Goal: Transaction & Acquisition: Purchase product/service

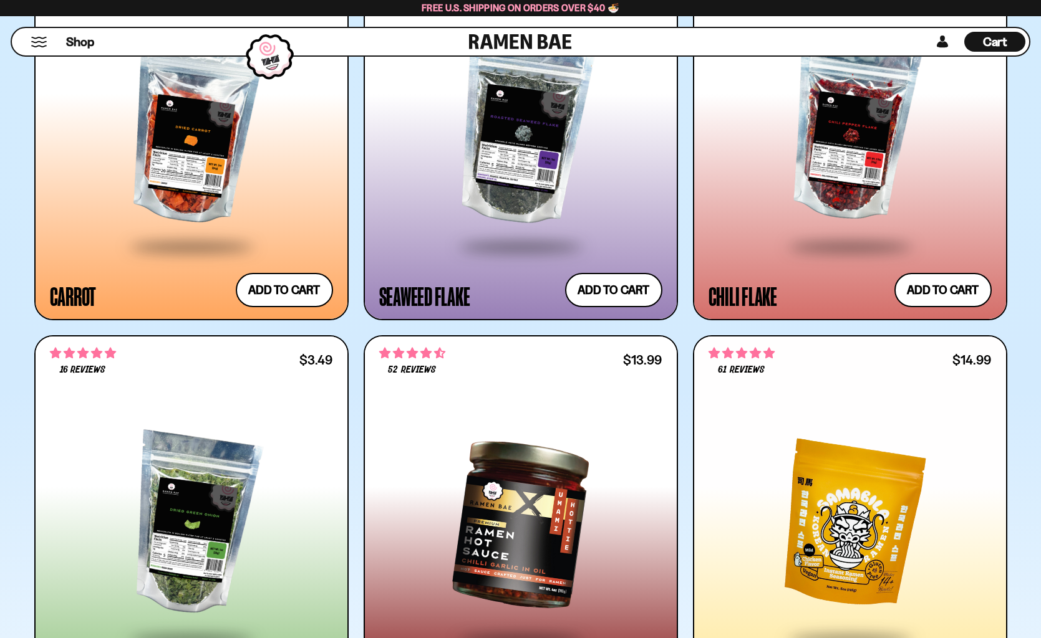
scroll to position [3935, 0]
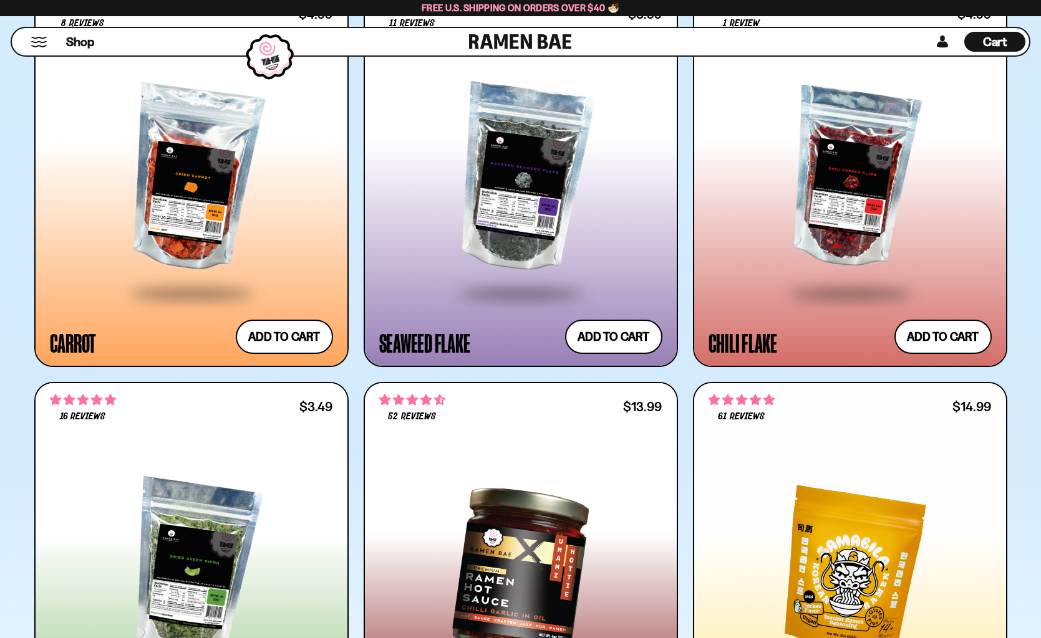
click at [35, 41] on button "Mobile Menu Trigger" at bounding box center [39, 42] width 17 height 11
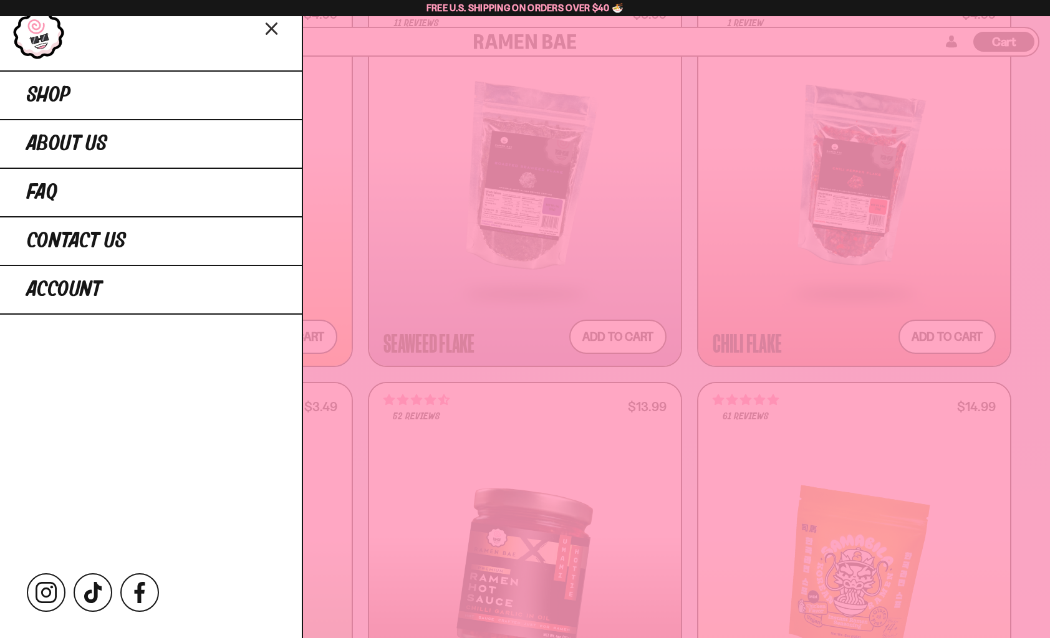
click at [267, 26] on icon "Close menu" at bounding box center [272, 29] width 22 height 24
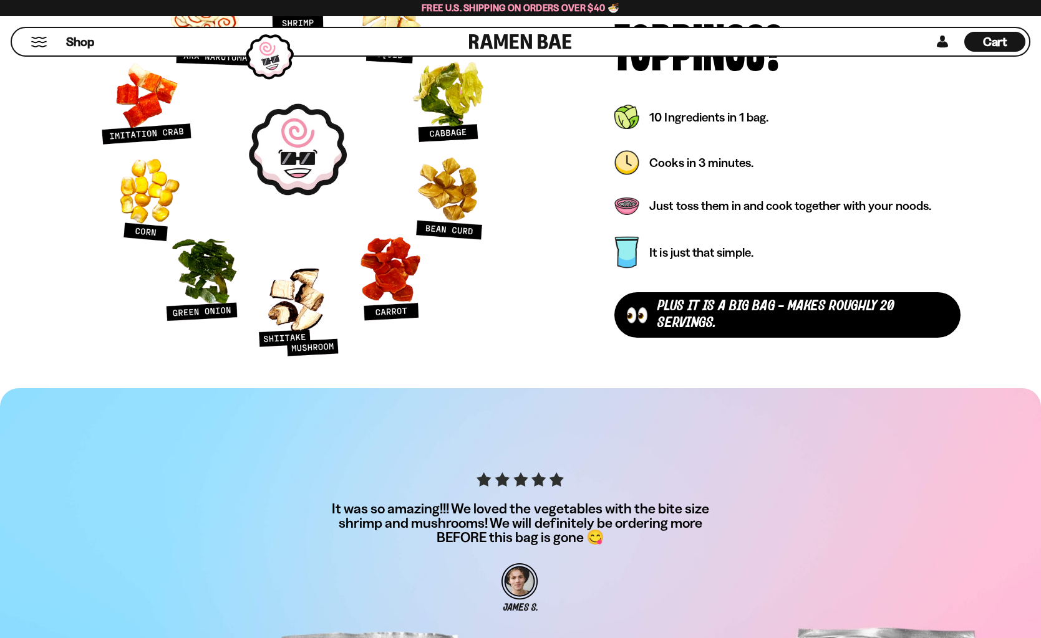
scroll to position [5805, 0]
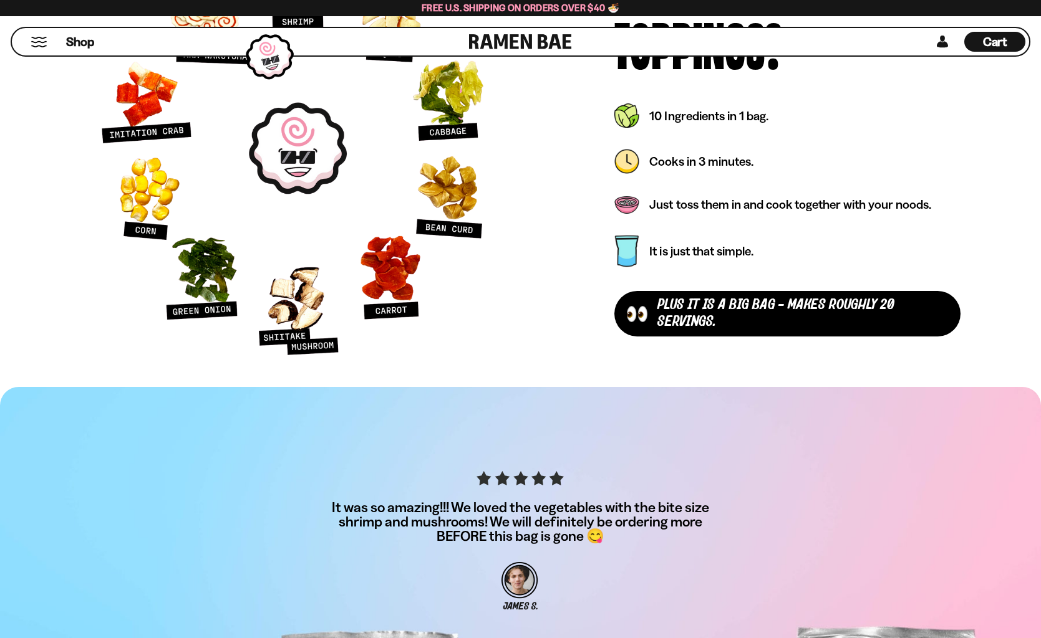
click at [670, 321] on div "plus It is a Big Bag - makes roughly 20 servings." at bounding box center [802, 313] width 290 height 33
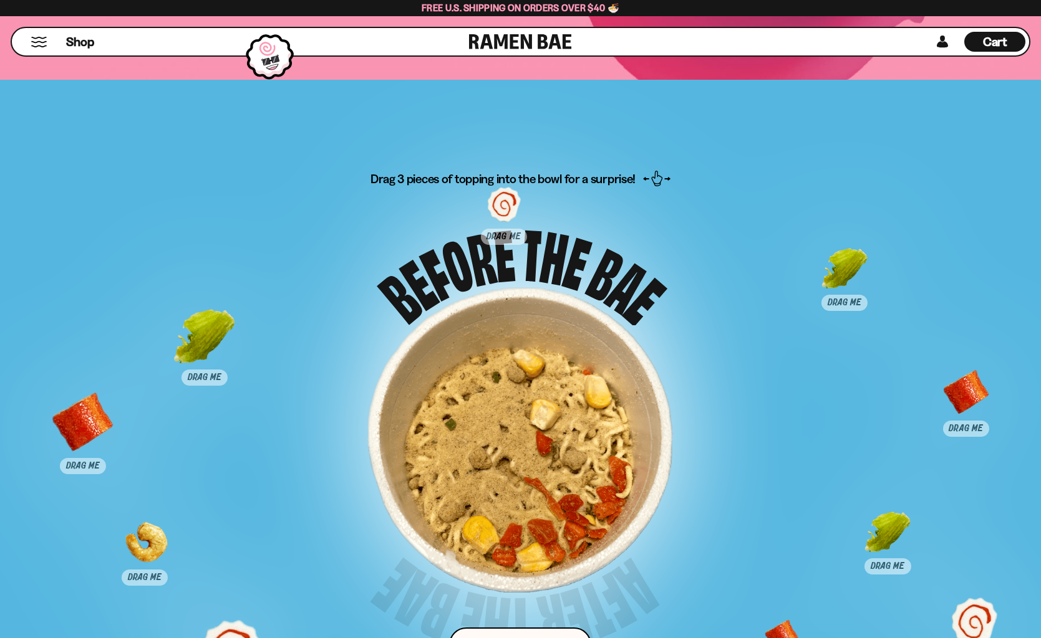
scroll to position [7811, 0]
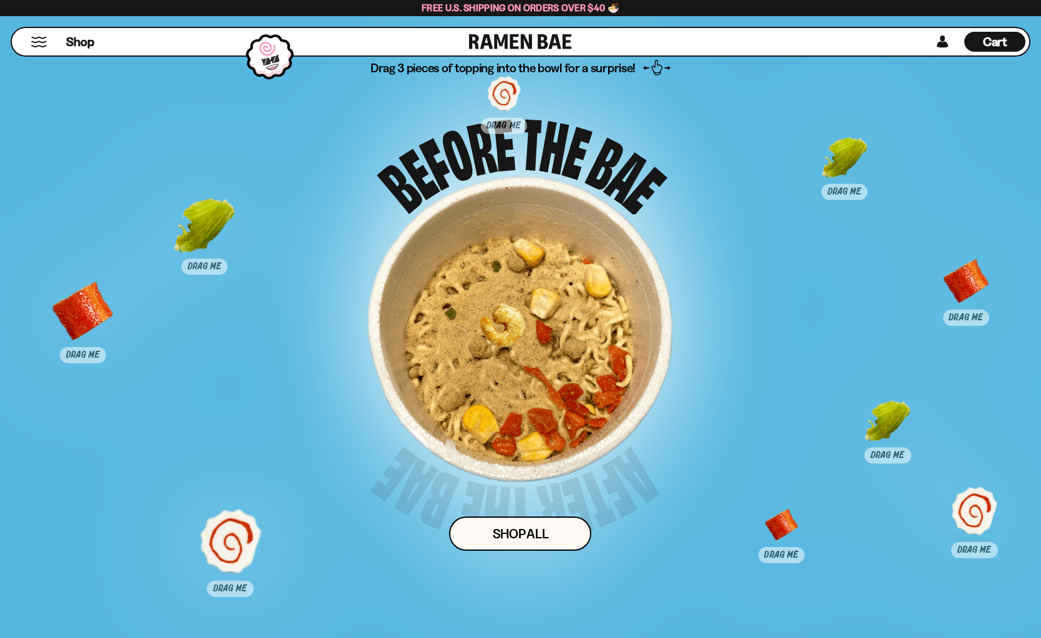
drag, startPoint x: 150, startPoint y: 448, endPoint x: 506, endPoint y: 342, distance: 371.4
click at [506, 342] on div at bounding box center [500, 336] width 62 height 62
drag, startPoint x: 897, startPoint y: 427, endPoint x: 518, endPoint y: 329, distance: 390.9
click at [518, 329] on div at bounding box center [509, 335] width 62 height 62
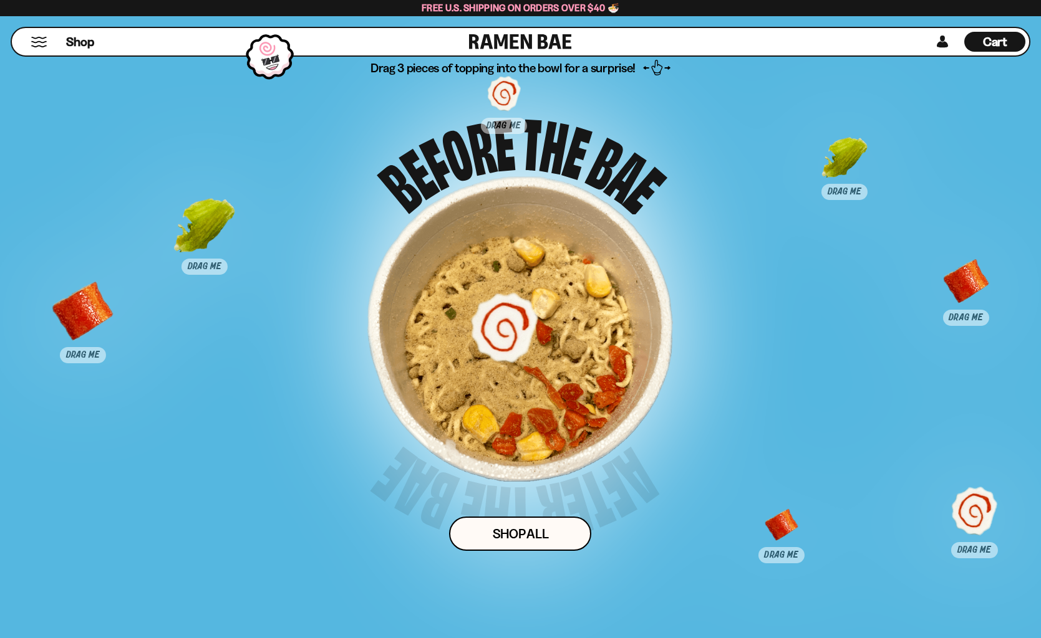
drag, startPoint x: 233, startPoint y: 551, endPoint x: 507, endPoint y: 336, distance: 348.2
click at [507, 336] on div at bounding box center [504, 327] width 62 height 62
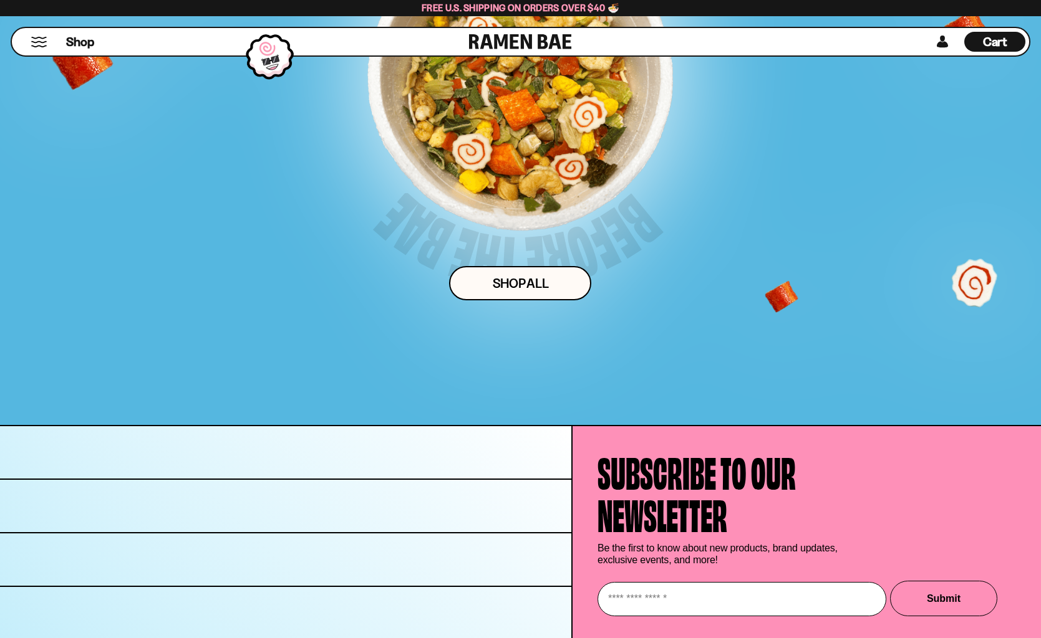
scroll to position [8146, 0]
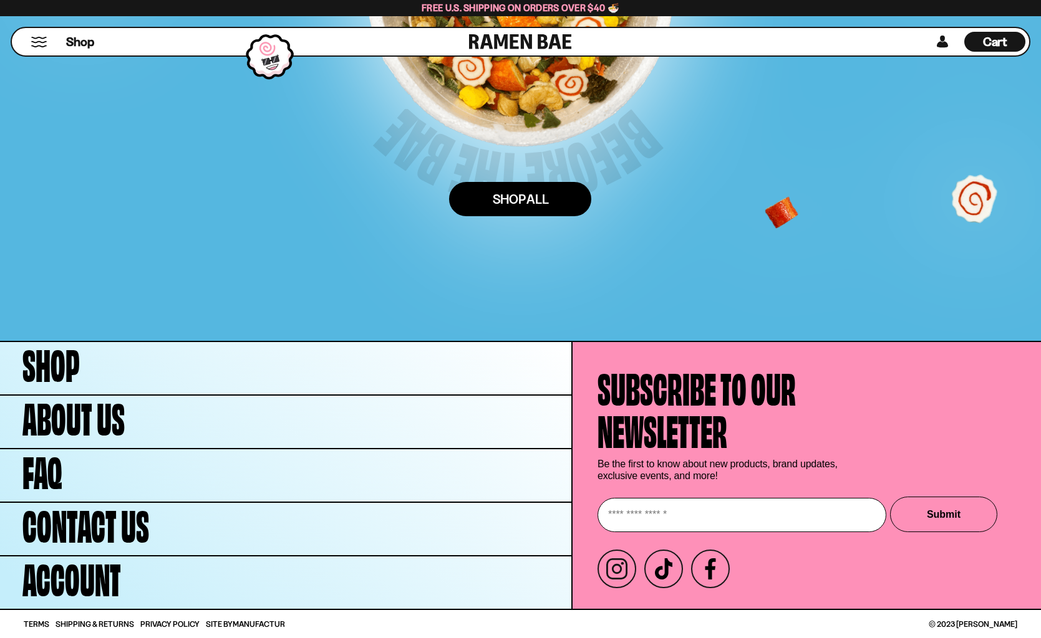
click at [504, 193] on link "Shop ALl" at bounding box center [520, 199] width 142 height 34
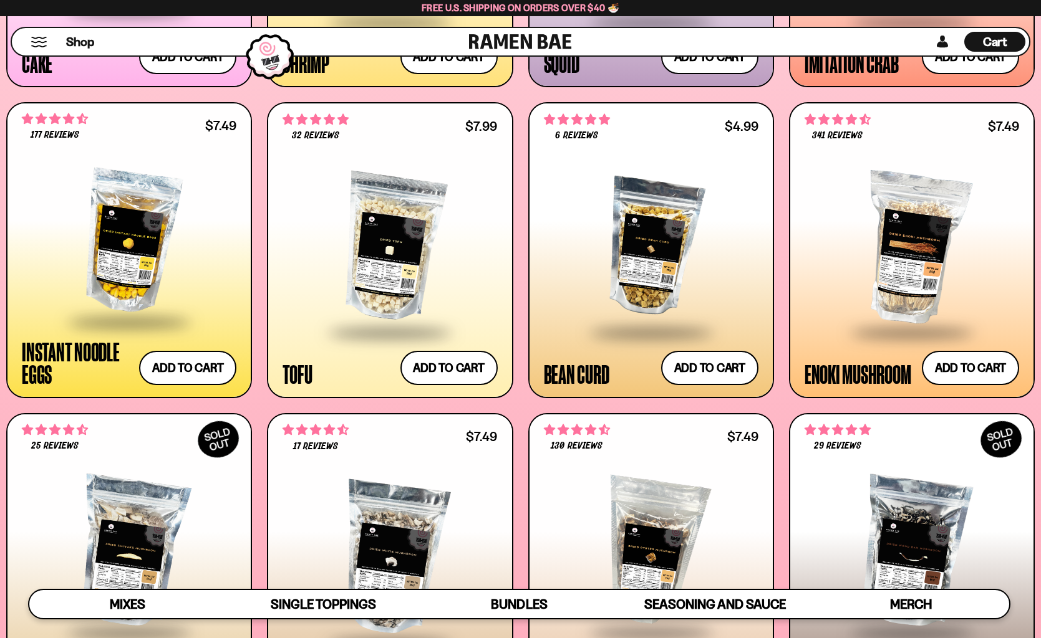
scroll to position [1458, 0]
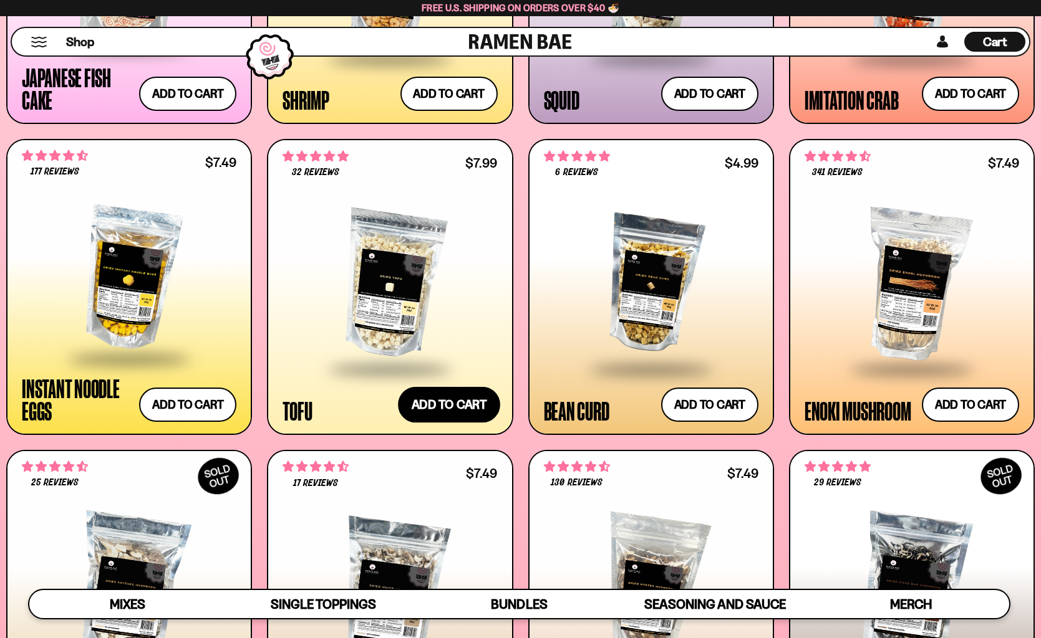
click at [468, 397] on button "Add to cart Add ― Regular price $7.99 Regular price Sale price $7.99 Unit price…" at bounding box center [449, 405] width 102 height 36
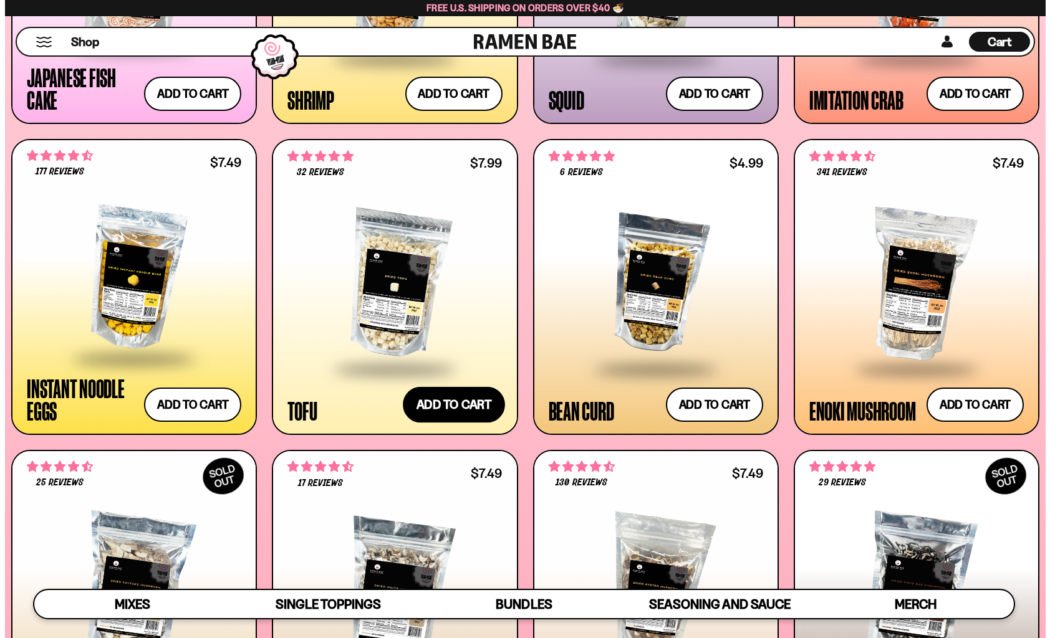
scroll to position [1465, 0]
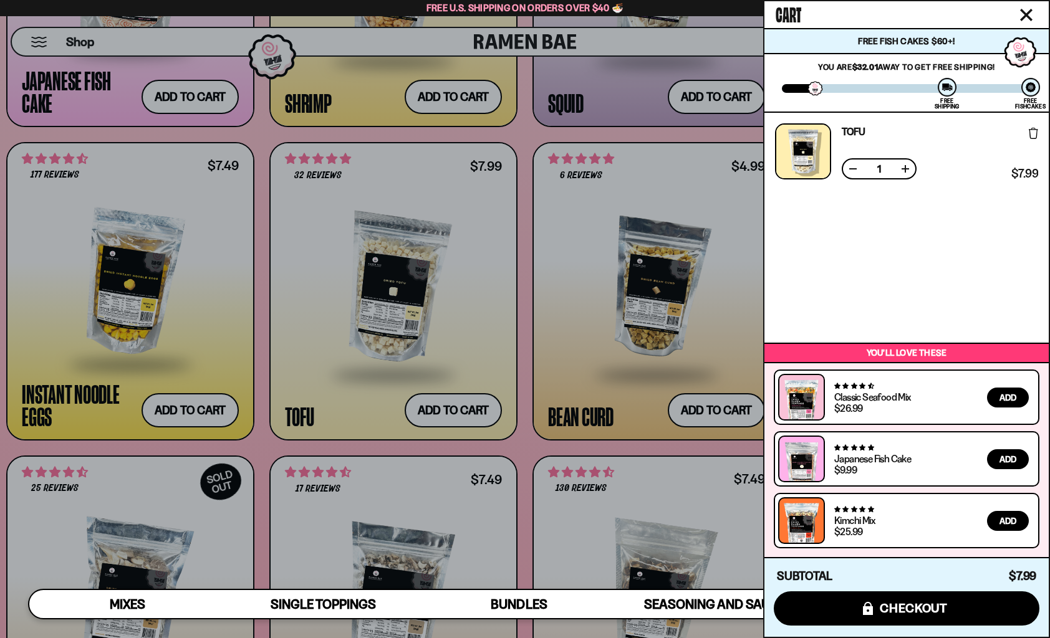
click at [1026, 11] on icon "Close cart" at bounding box center [1026, 15] width 12 height 12
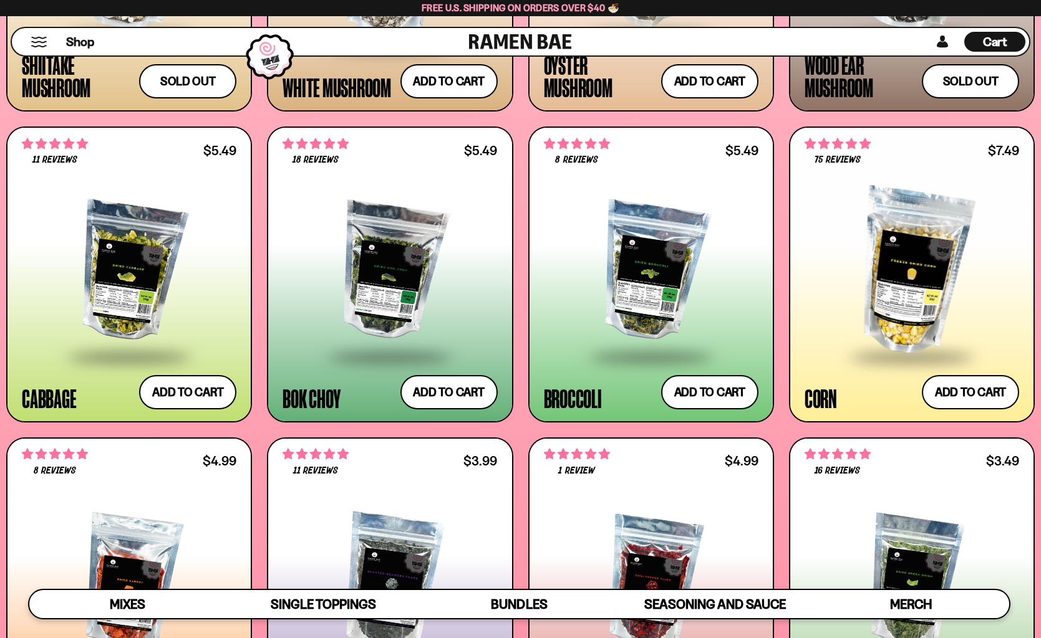
scroll to position [2095, 0]
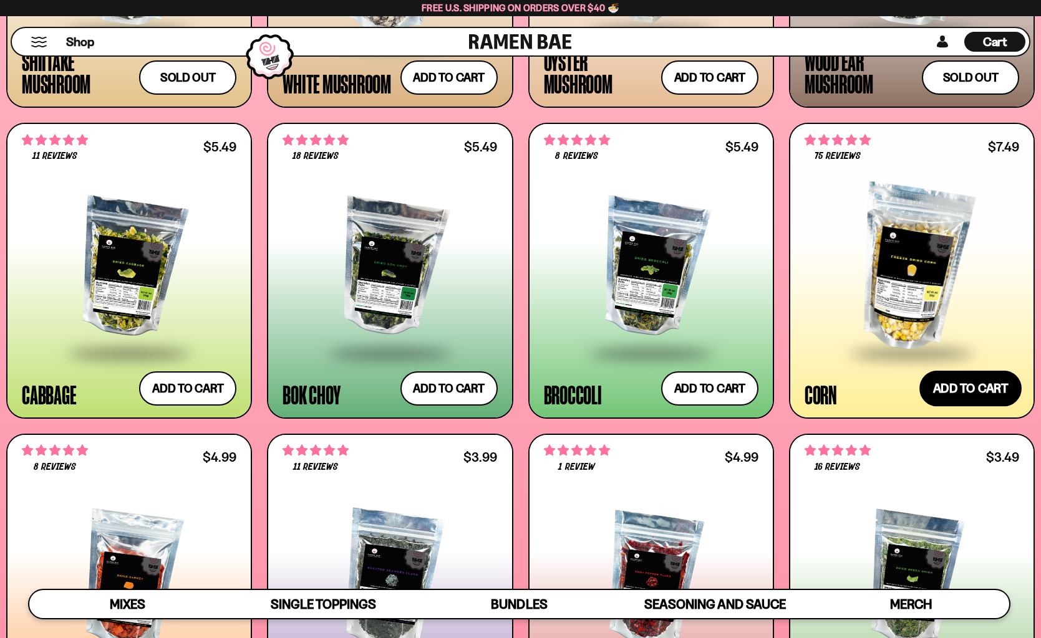
click at [975, 399] on button "Add to cart Add ― Regular price $7.49 Regular price Sale price $7.49 Unit price…" at bounding box center [970, 389] width 102 height 36
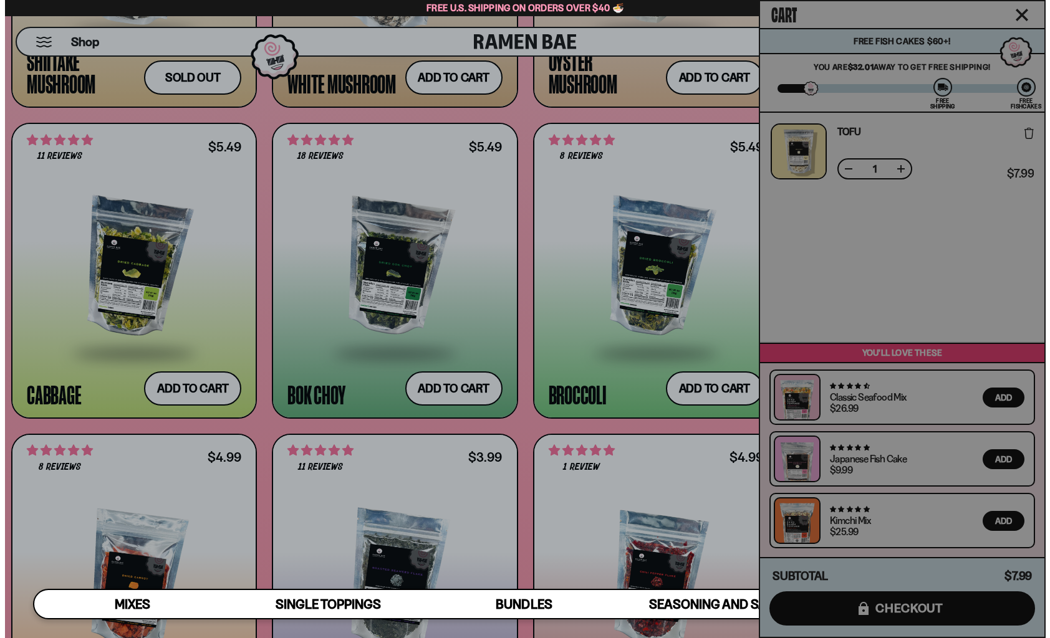
scroll to position [2109, 0]
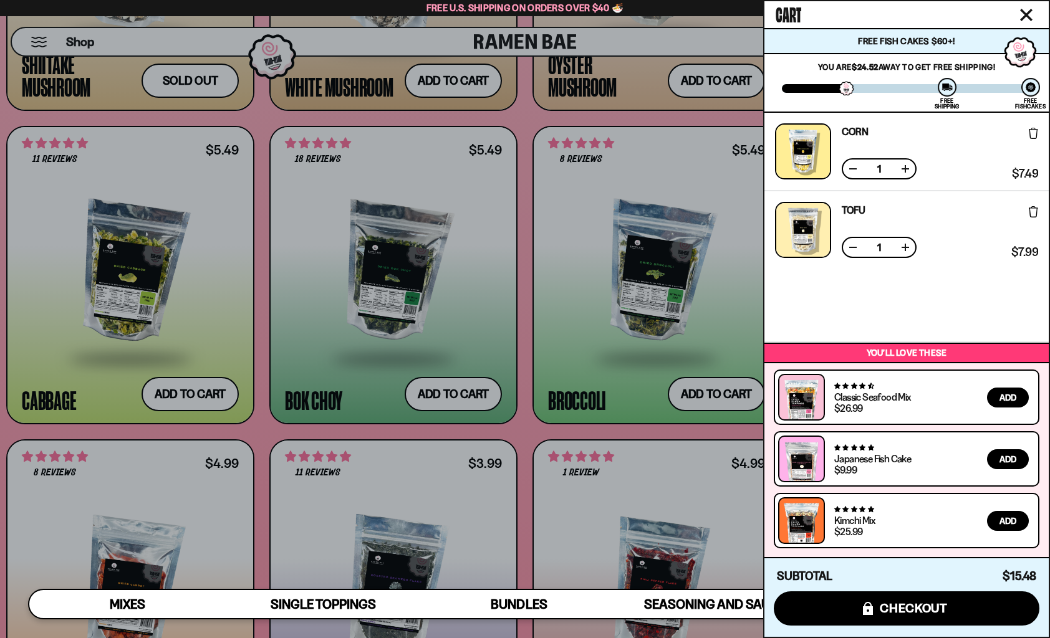
click at [1029, 7] on button "Close cart" at bounding box center [1026, 15] width 19 height 19
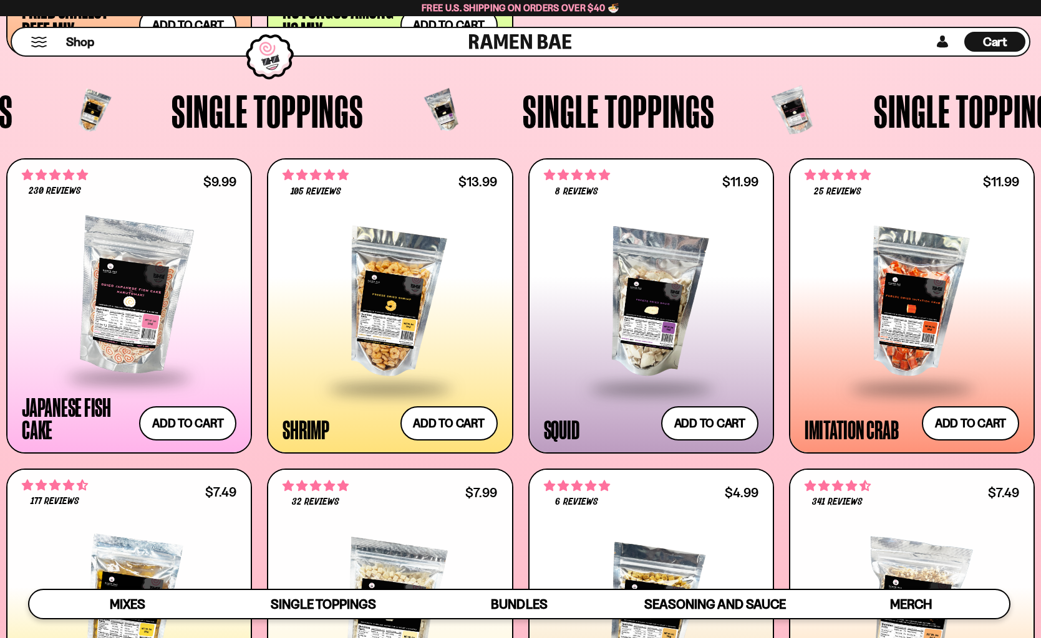
scroll to position [1070, 0]
